Goal: Transaction & Acquisition: Book appointment/travel/reservation

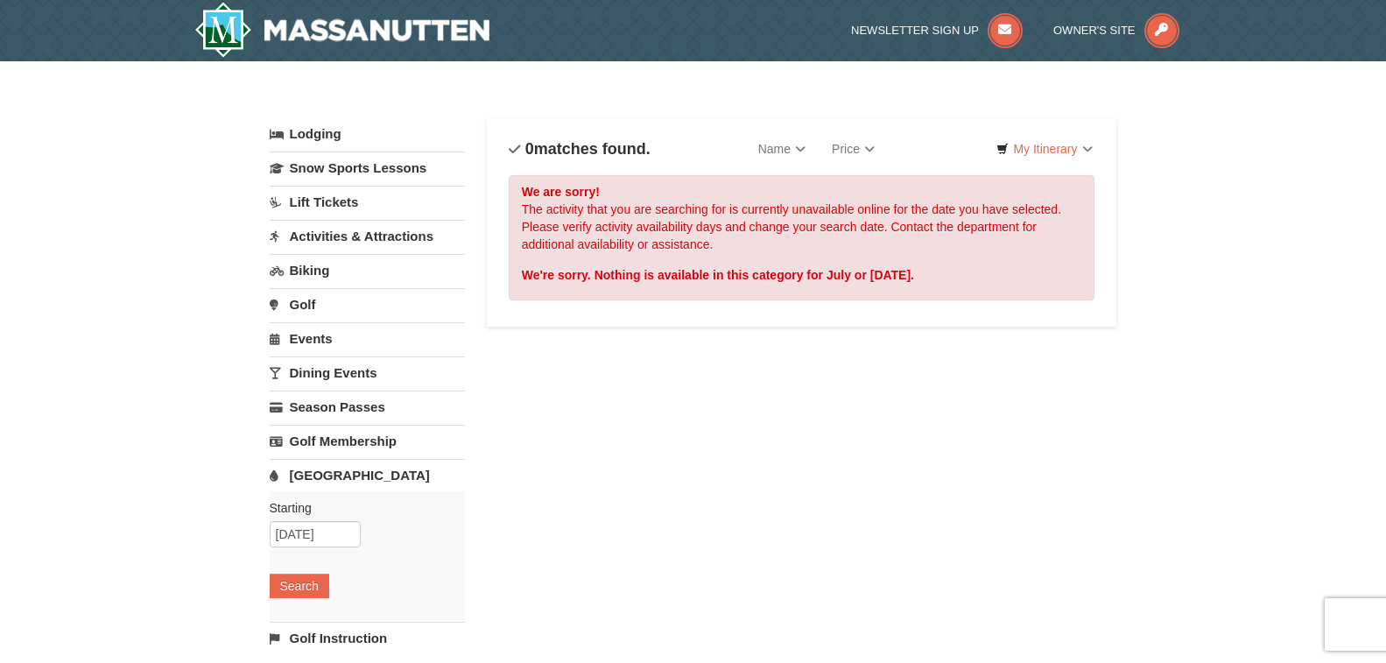
click at [306, 474] on link "[GEOGRAPHIC_DATA]" at bounding box center [367, 475] width 195 height 32
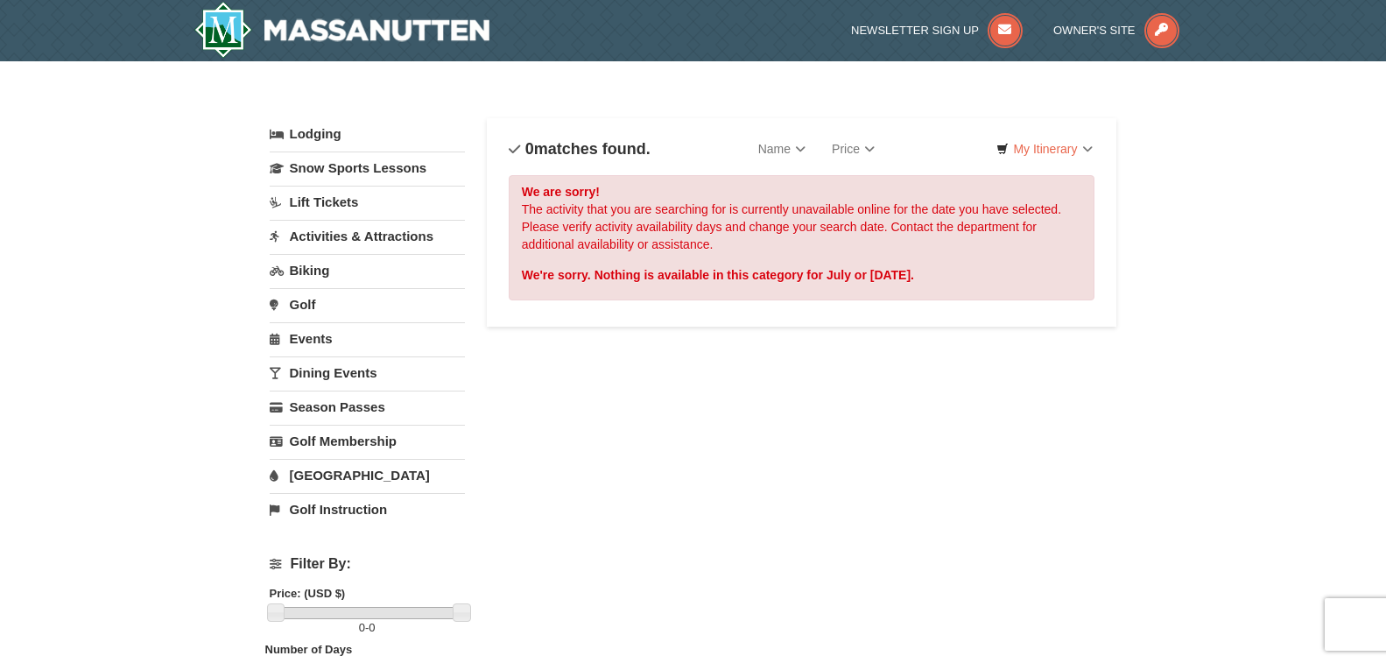
click at [306, 506] on link "Golf Instruction" at bounding box center [367, 509] width 195 height 32
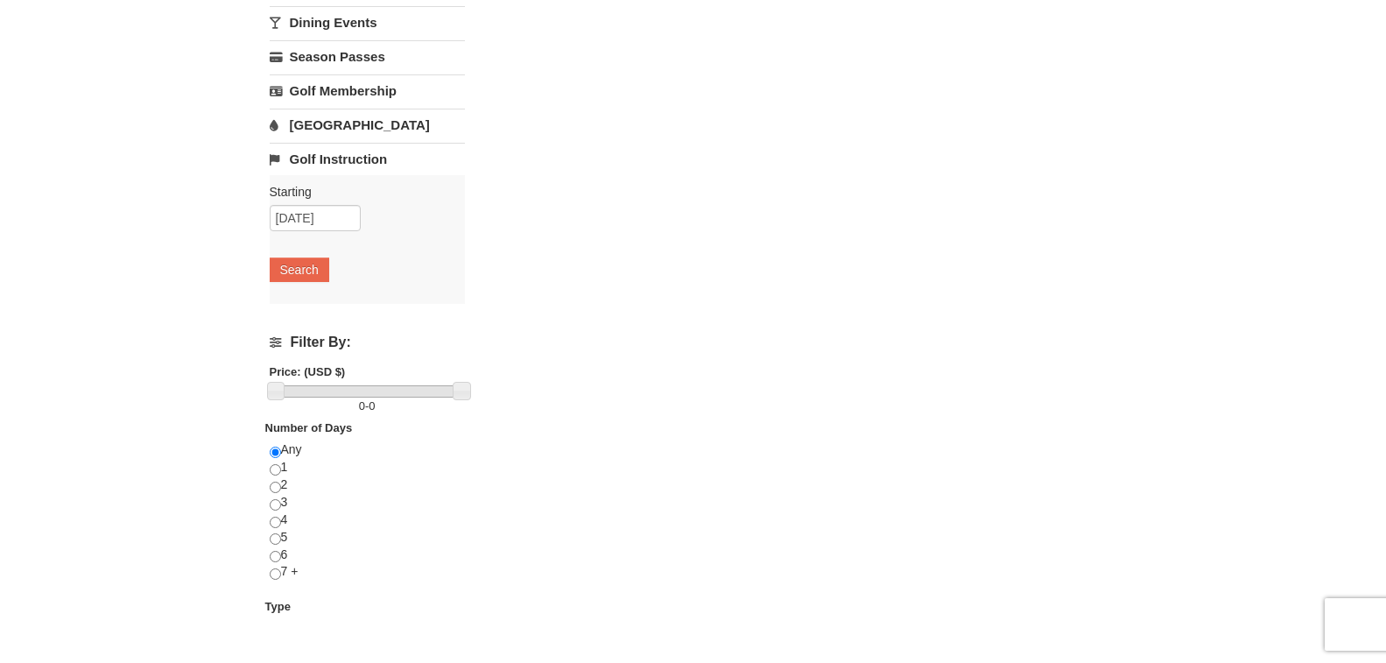
scroll to position [263, 0]
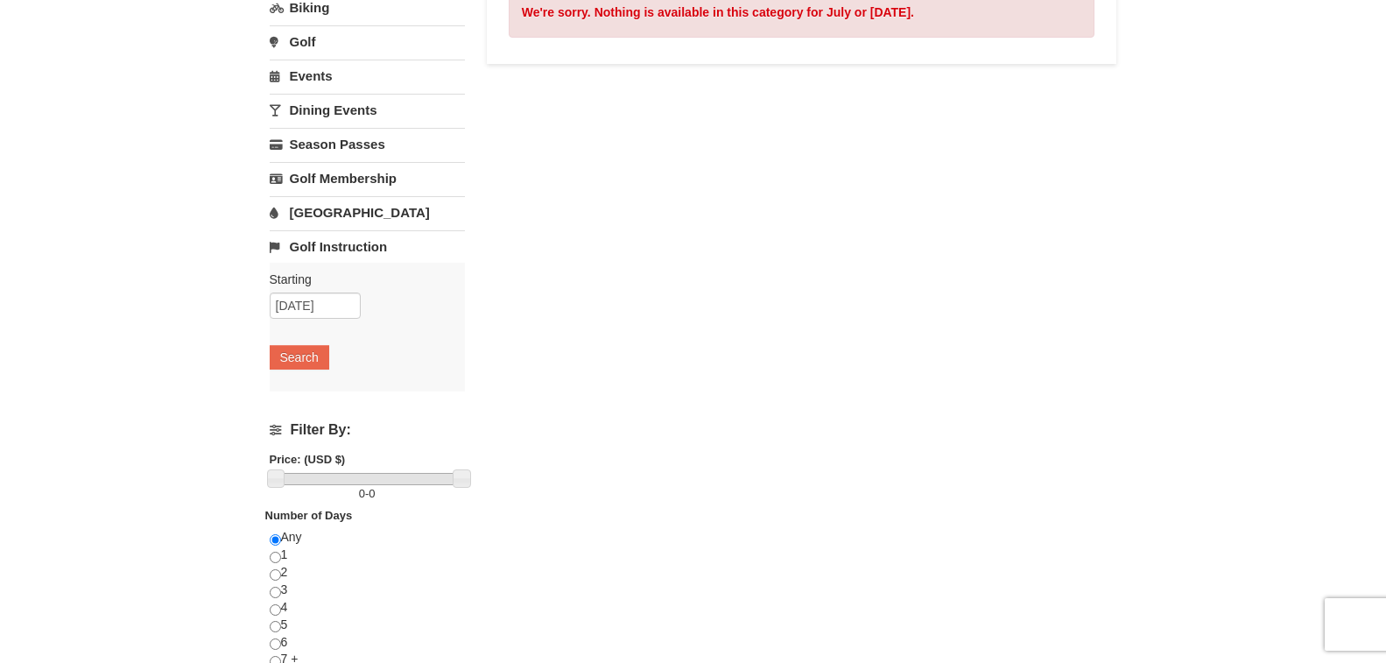
click at [343, 208] on link "[GEOGRAPHIC_DATA]" at bounding box center [367, 212] width 195 height 32
click at [337, 277] on input "07/12/2026" at bounding box center [315, 271] width 91 height 26
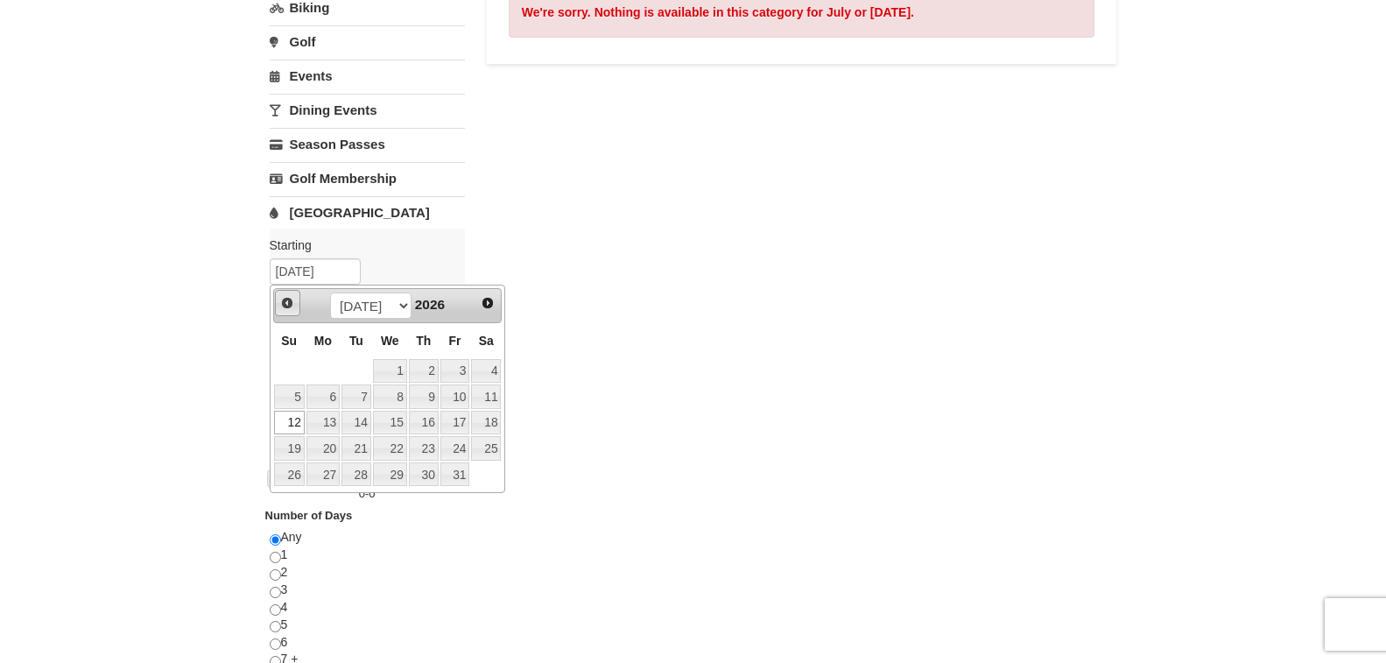
click at [292, 303] on span "Prev" at bounding box center [287, 303] width 14 height 14
click at [398, 305] on select "Jan Feb Mar Apr May Jun Jul Aug Sep Oct Nov Dec" at bounding box center [370, 305] width 81 height 26
click at [303, 420] on link "14" at bounding box center [289, 423] width 31 height 25
type input "[DATE]"
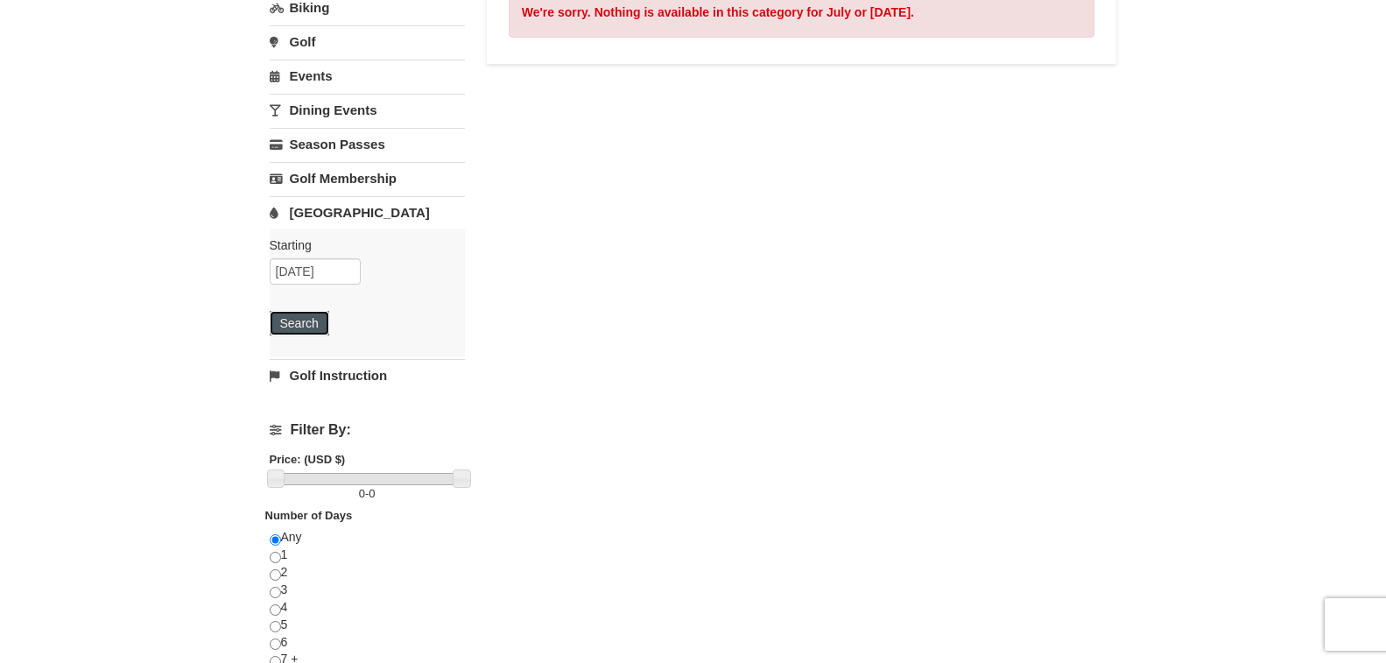
click at [295, 321] on button "Search" at bounding box center [300, 323] width 60 height 25
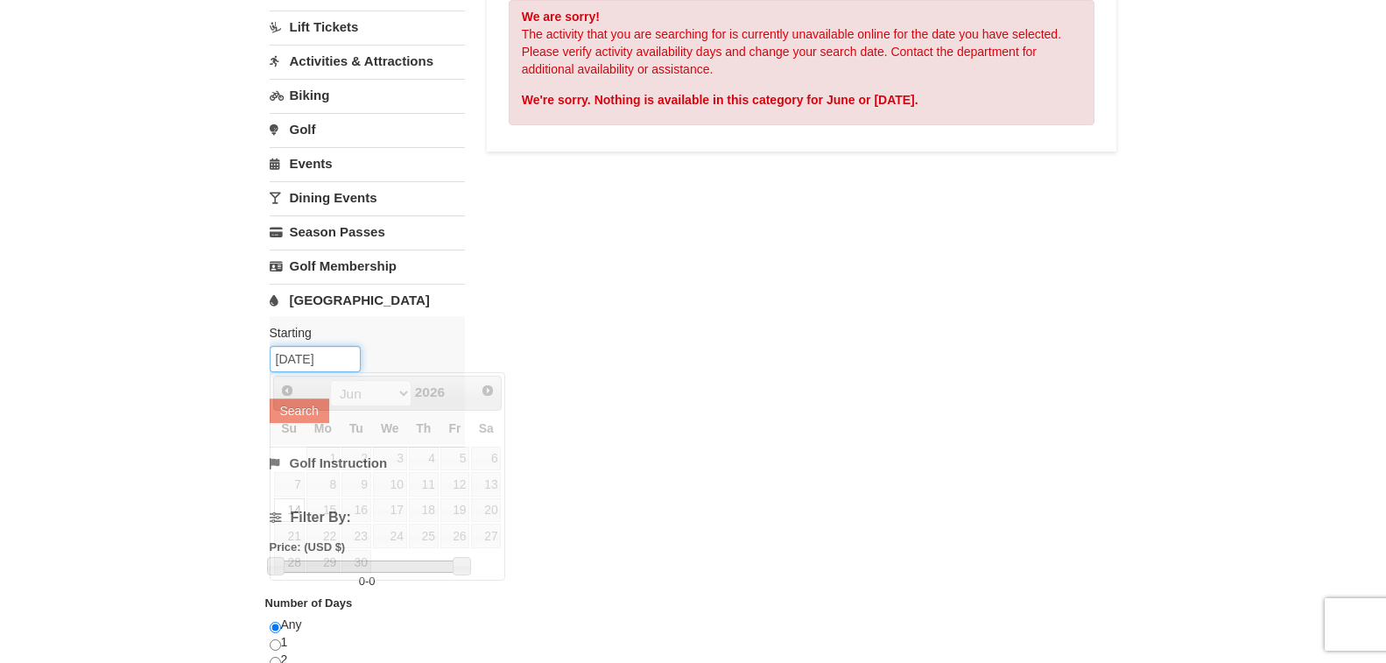
click at [306, 359] on input "[DATE]" at bounding box center [315, 359] width 91 height 26
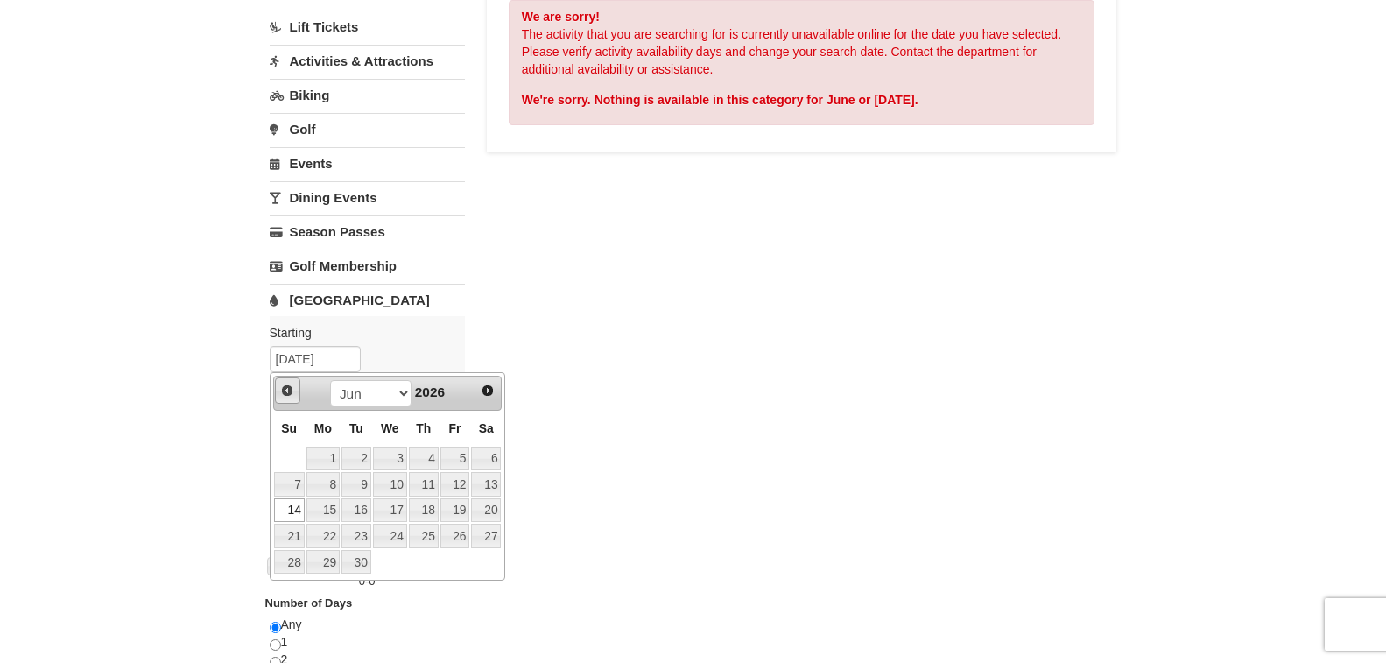
click at [289, 391] on span "Prev" at bounding box center [287, 391] width 14 height 14
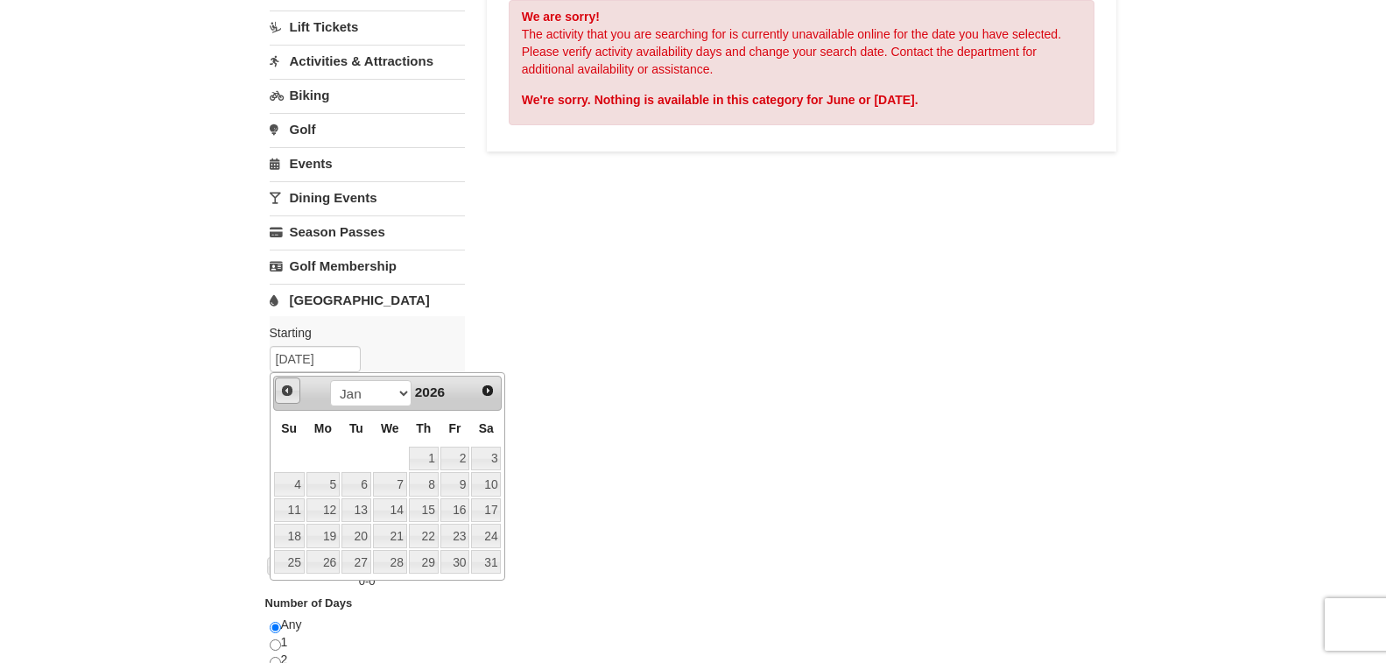
click at [289, 391] on span "Prev" at bounding box center [287, 391] width 14 height 14
click at [321, 539] on link "22" at bounding box center [322, 536] width 33 height 25
type input "[DATE]"
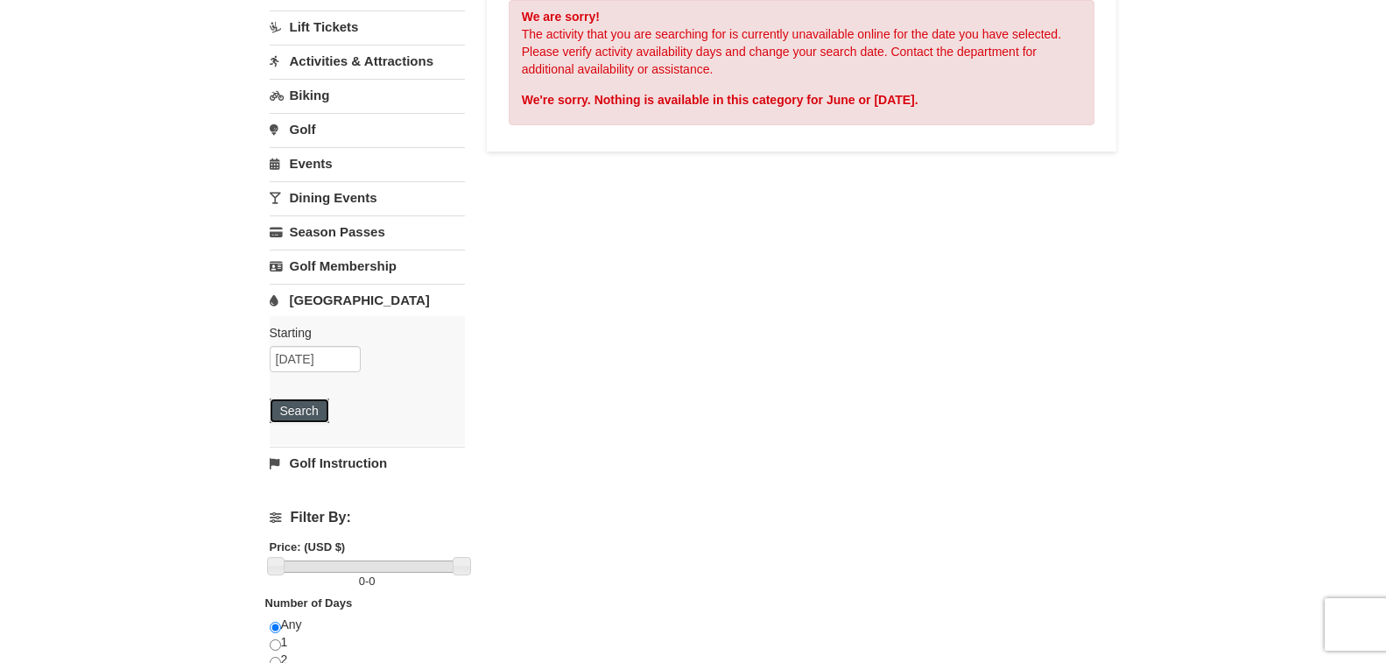
click at [310, 406] on button "Search" at bounding box center [300, 410] width 60 height 25
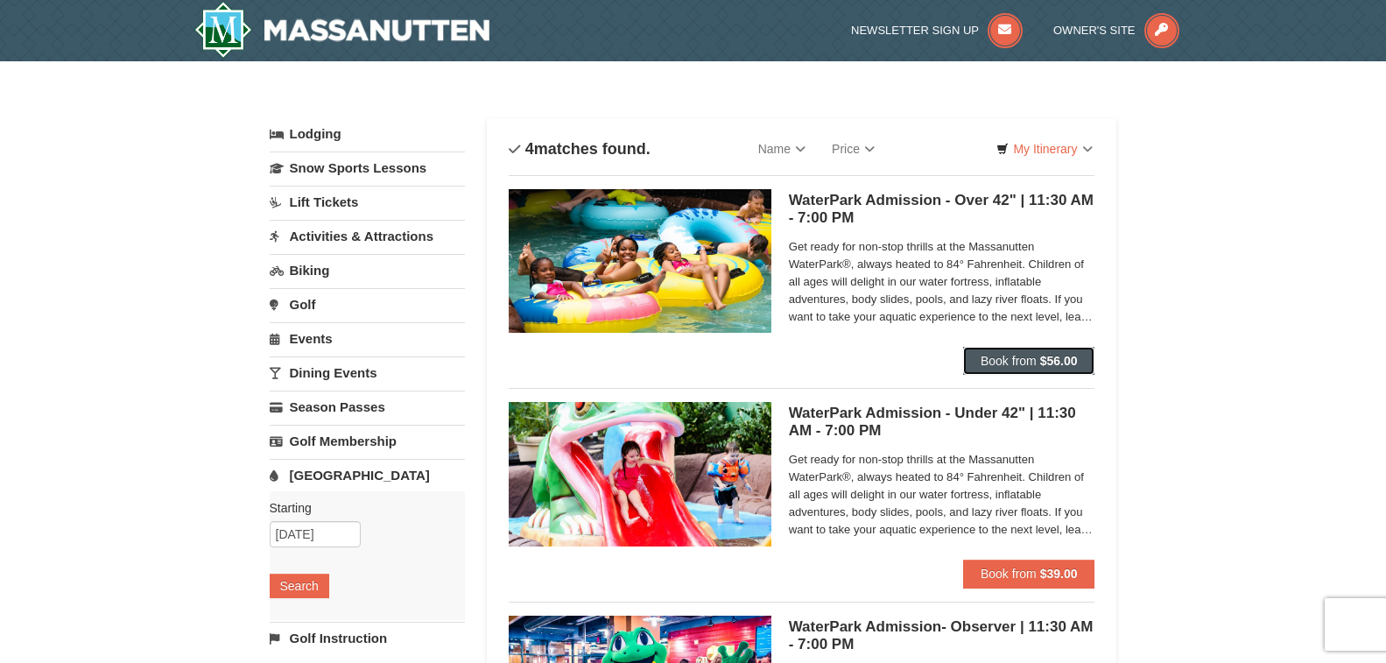
click at [977, 357] on button "Book from $56.00" at bounding box center [1029, 361] width 132 height 28
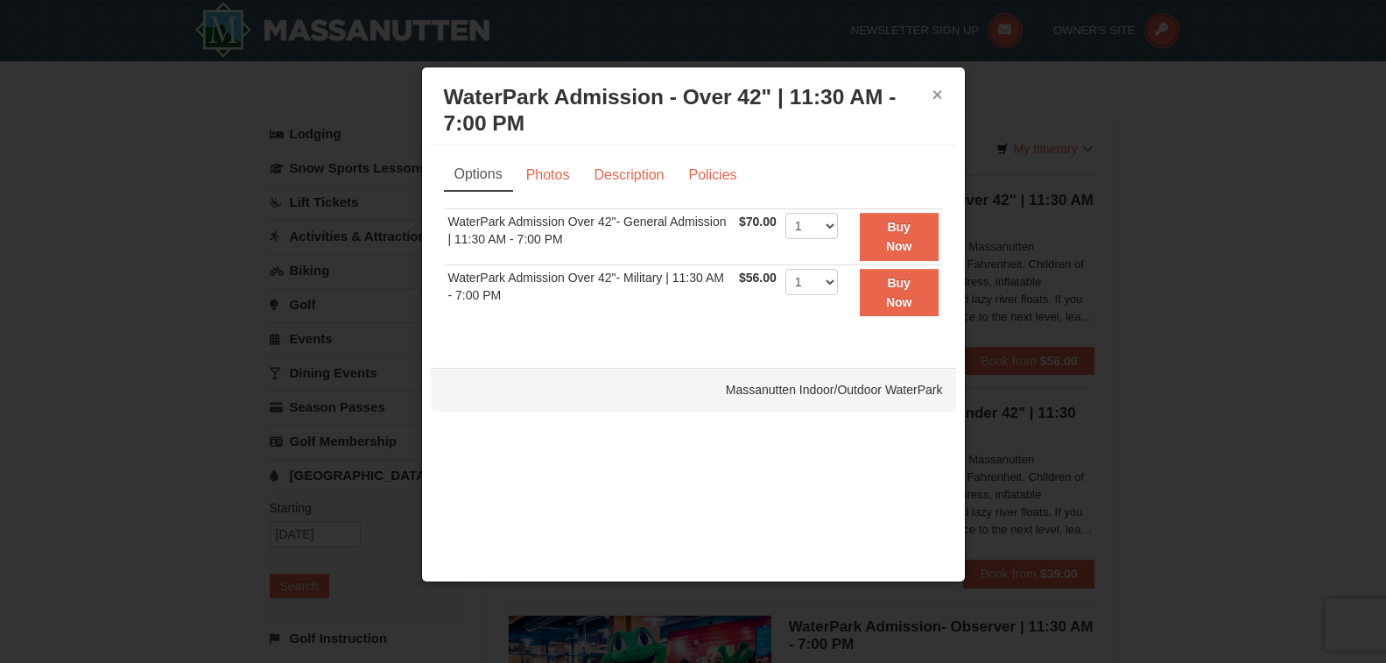
click at [934, 95] on button "×" at bounding box center [938, 95] width 11 height 18
